Goal: Navigation & Orientation: Find specific page/section

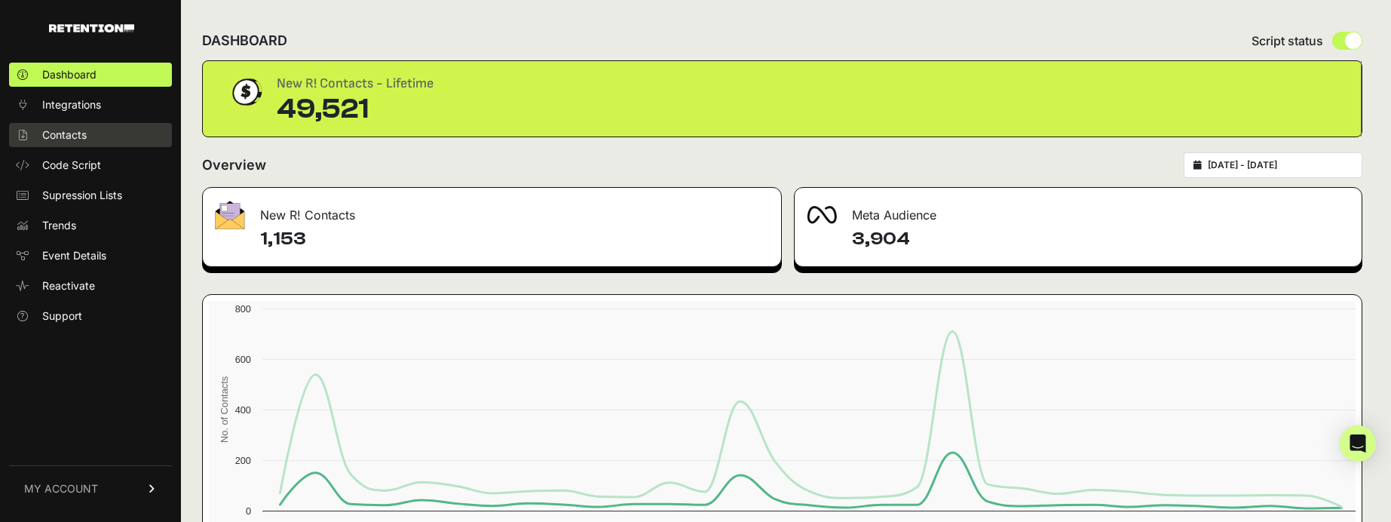
click at [72, 136] on span "Contacts" at bounding box center [64, 134] width 44 height 15
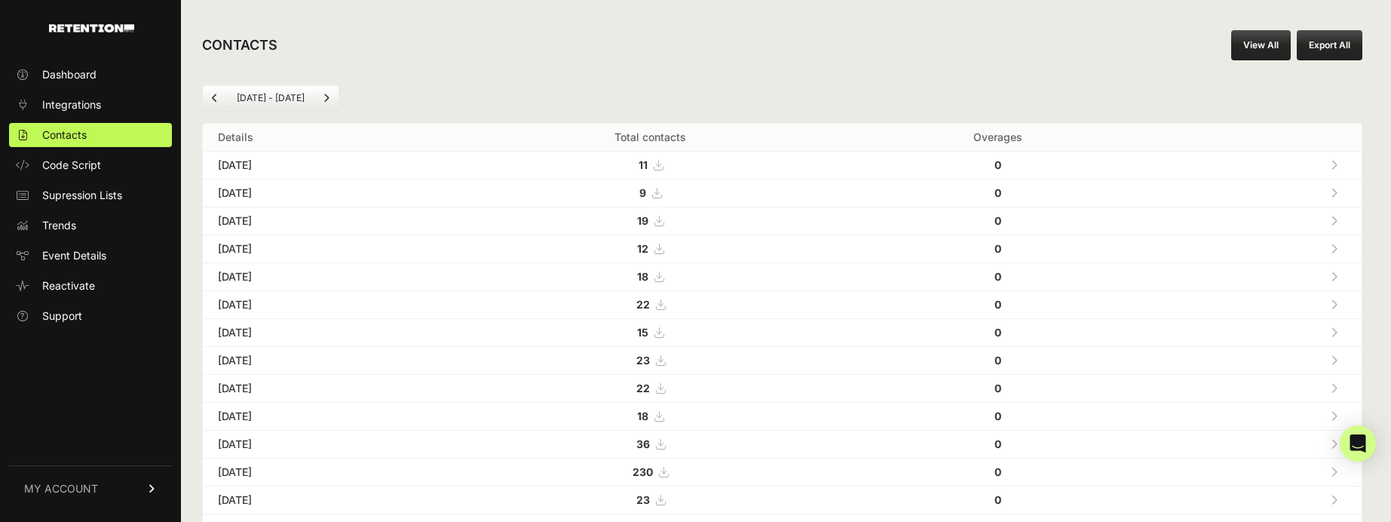
click at [1279, 48] on link "View All" at bounding box center [1261, 45] width 60 height 30
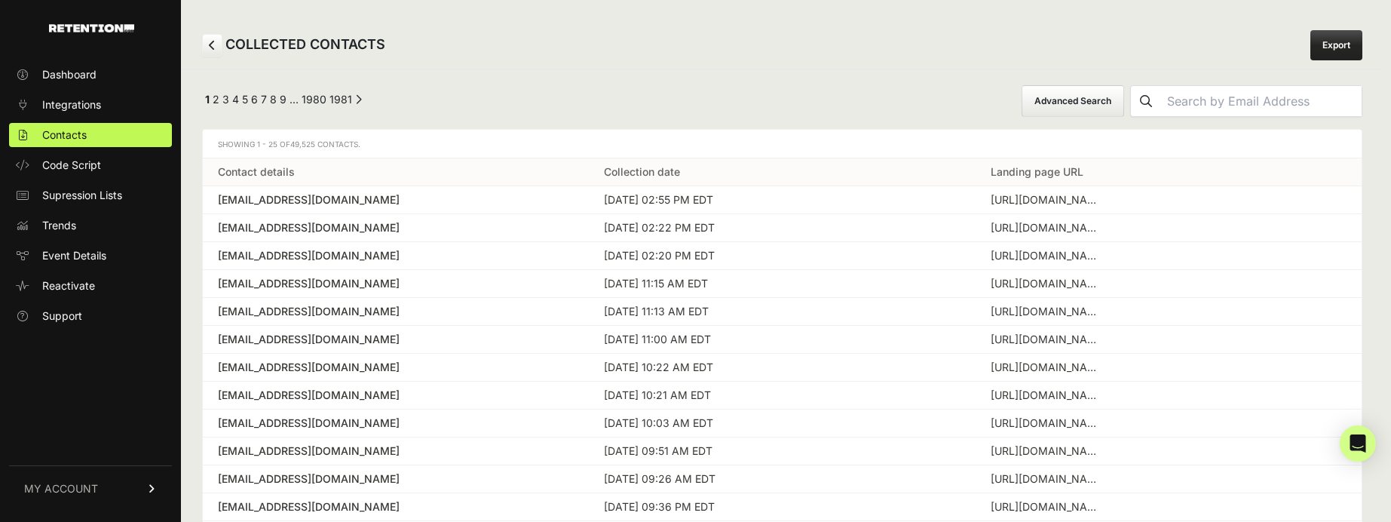
click at [1332, 46] on link "Export" at bounding box center [1337, 45] width 52 height 30
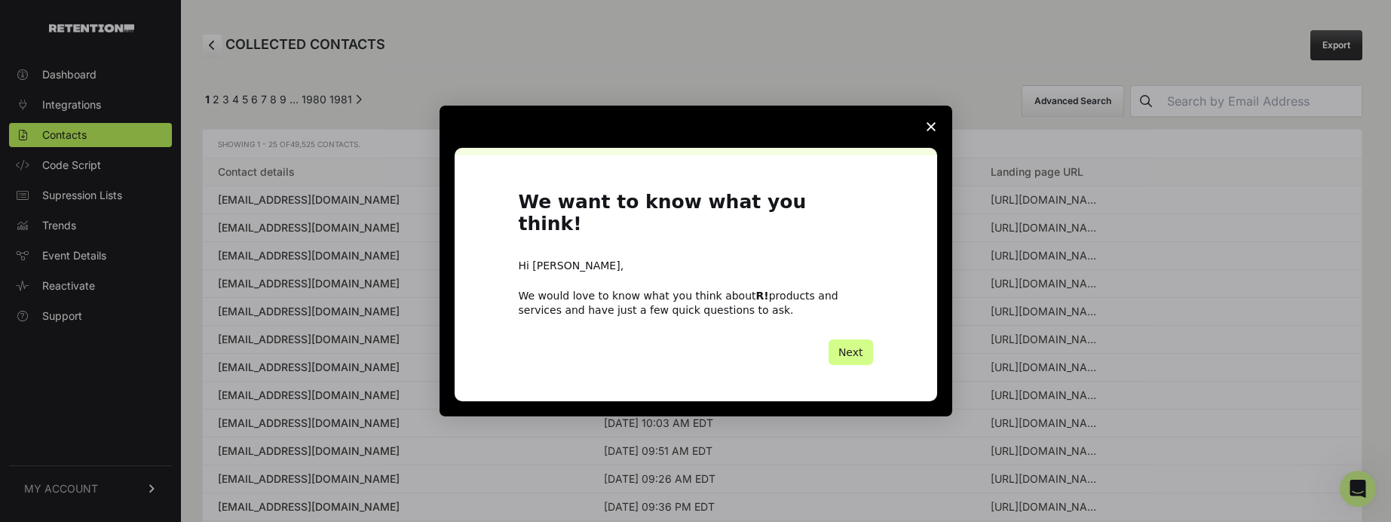
click at [606, 106] on div "Intercom messenger" at bounding box center [695, 261] width 1391 height 522
